Goal: Navigation & Orientation: Go to known website

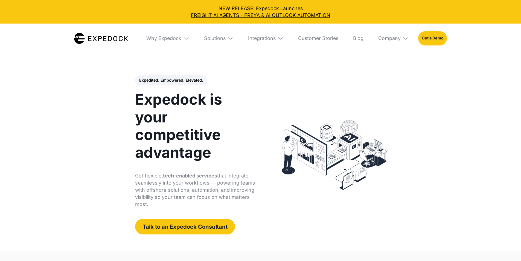
select select
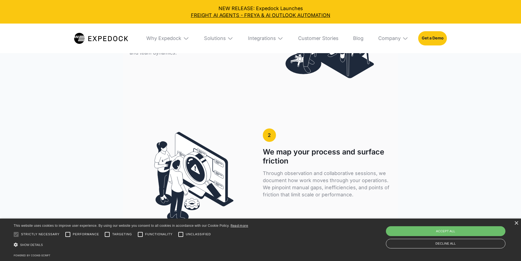
scroll to position [1039, 0]
drag, startPoint x: 424, startPoint y: 228, endPoint x: 411, endPoint y: 225, distance: 13.4
click at [425, 228] on div "Accept all" at bounding box center [446, 231] width 120 height 10
checkbox input "true"
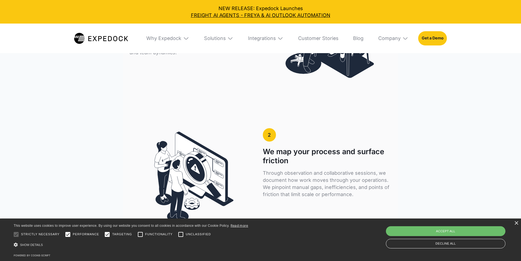
checkbox input "true"
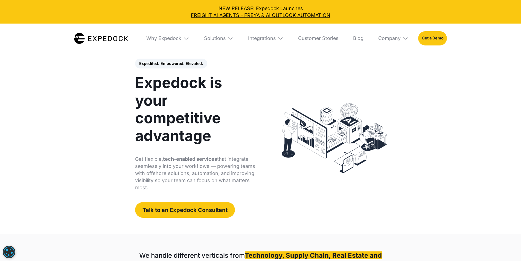
scroll to position [0, 0]
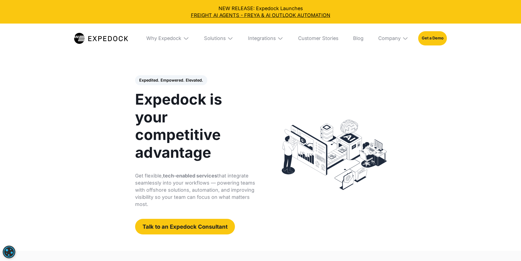
click at [0, 104] on header "Expedited. Empowered. Elevated. Automate Freight Document Extraction at 99.97% …" at bounding box center [260, 154] width 521 height 191
click at [26, 160] on header "Expedited. Empowered. Elevated. Automate Freight Document Extraction at 99.97% …" at bounding box center [260, 154] width 521 height 191
